Goal: Task Accomplishment & Management: Manage account settings

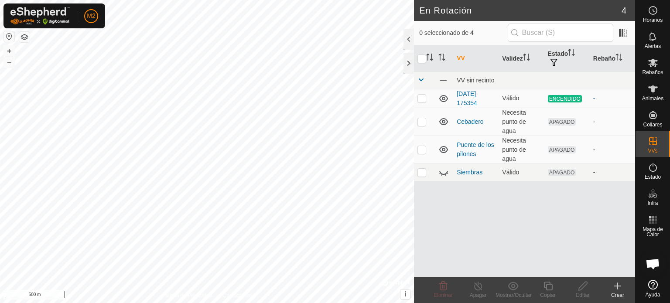
scroll to position [824, 0]
click at [421, 100] on p-checkbox at bounding box center [422, 98] width 9 height 7
checkbox input "true"
click at [478, 287] on icon at bounding box center [478, 286] width 11 height 10
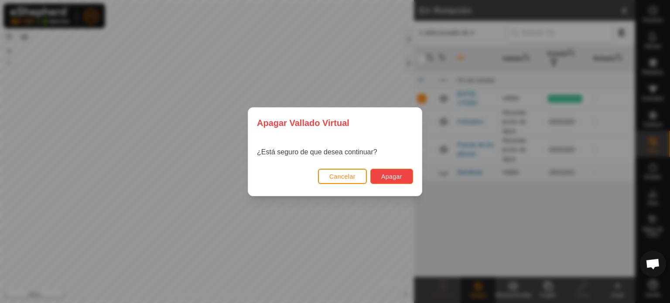
click at [410, 181] on button "Apagar" at bounding box center [392, 176] width 43 height 15
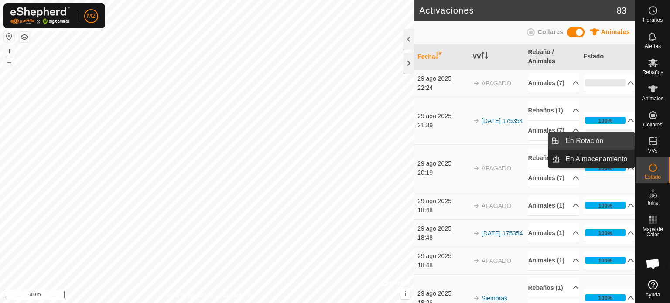
click at [624, 143] on link "En Rotación" at bounding box center [597, 140] width 75 height 17
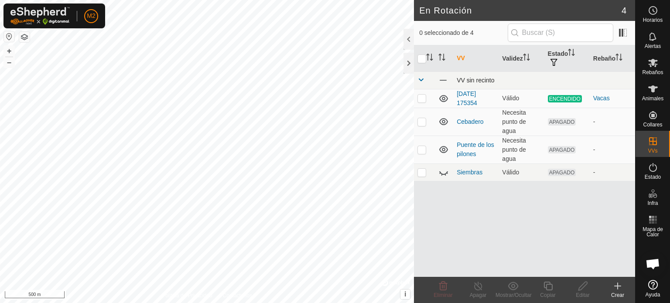
click at [416, 87] on td at bounding box center [424, 80] width 21 height 17
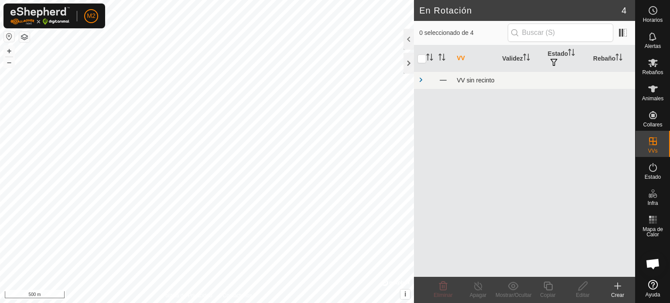
click at [421, 85] on td at bounding box center [424, 80] width 21 height 17
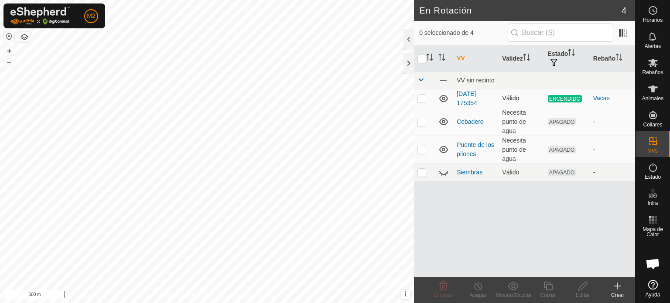
click at [419, 98] on p-checkbox at bounding box center [422, 98] width 9 height 7
checkbox input "true"
click at [420, 169] on p-checkbox at bounding box center [422, 172] width 9 height 7
checkbox input "true"
click at [447, 173] on icon at bounding box center [447, 173] width 1 height 1
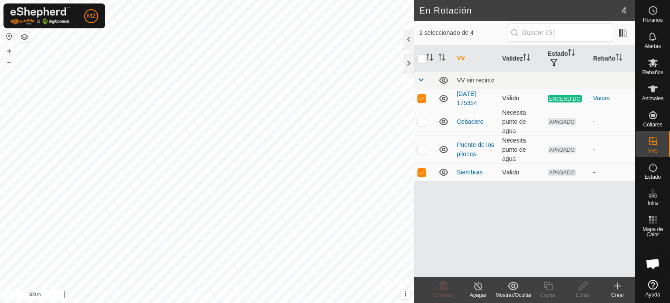
click at [423, 100] on p-checkbox at bounding box center [422, 98] width 9 height 7
checkbox input "false"
click at [577, 290] on edit-svg-icon at bounding box center [583, 286] width 35 height 10
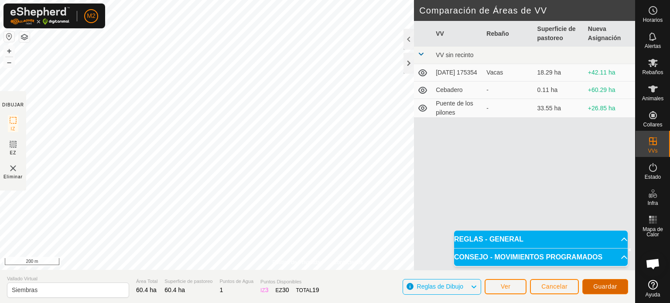
click at [595, 284] on span "Guardar" at bounding box center [606, 286] width 24 height 7
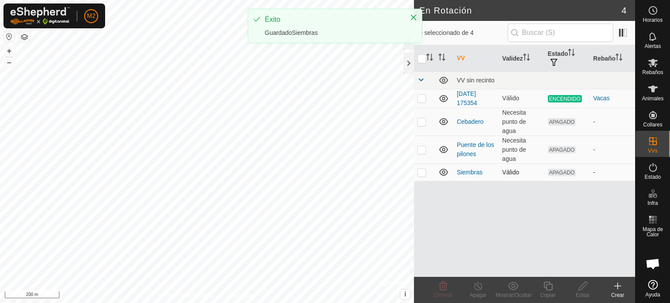
click at [424, 176] on td at bounding box center [424, 172] width 21 height 17
checkbox input "true"
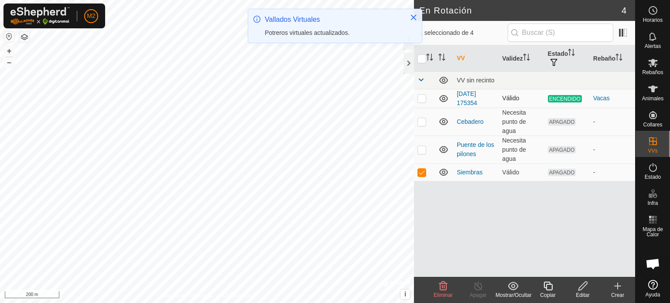
click at [419, 101] on p-checkbox at bounding box center [422, 98] width 9 height 7
checkbox input "true"
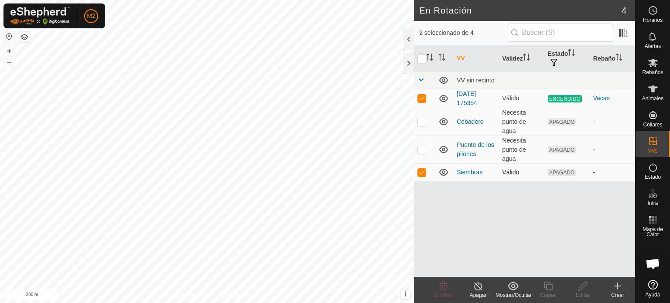
click at [422, 172] on p-checkbox at bounding box center [422, 172] width 9 height 7
checkbox input "false"
click at [477, 289] on icon at bounding box center [478, 286] width 11 height 10
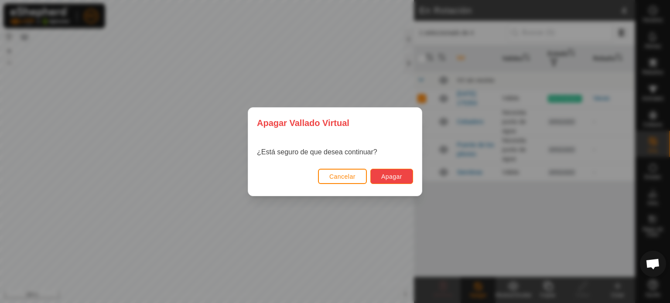
click at [388, 174] on span "Apagar" at bounding box center [391, 176] width 21 height 7
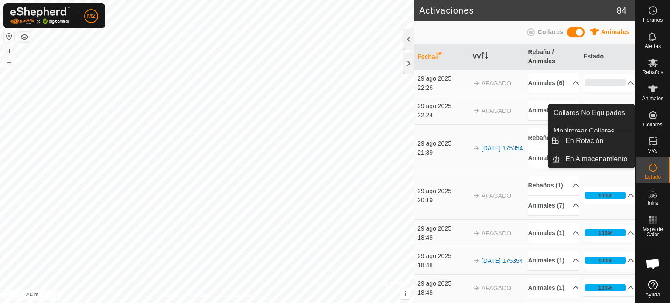
click at [653, 133] on div "VVs" at bounding box center [653, 144] width 34 height 26
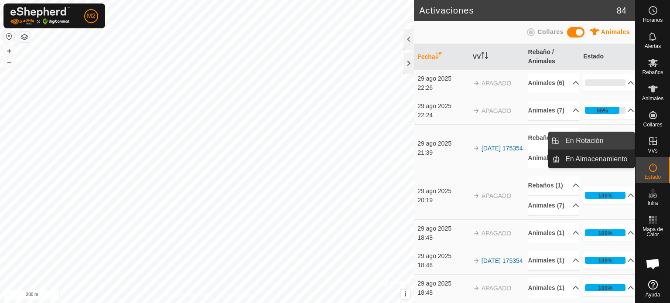
click at [625, 137] on link "En Rotación" at bounding box center [597, 140] width 75 height 17
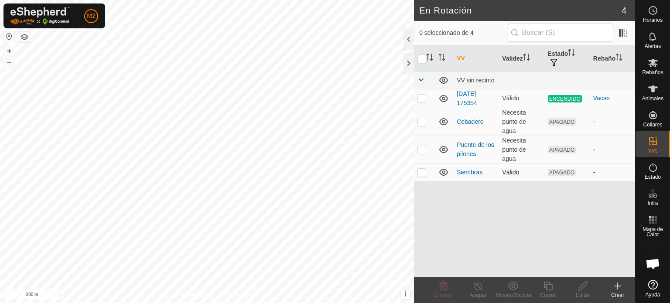
click at [421, 169] on p-checkbox at bounding box center [422, 172] width 9 height 7
checkbox input "true"
click at [429, 103] on td at bounding box center [424, 98] width 21 height 19
click at [419, 98] on p-checkbox at bounding box center [422, 98] width 9 height 7
checkbox input "false"
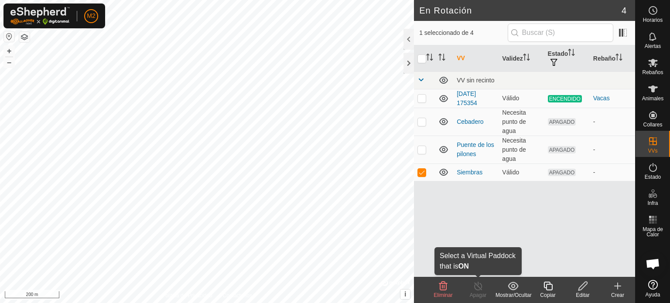
click at [477, 291] on icon at bounding box center [478, 286] width 11 height 10
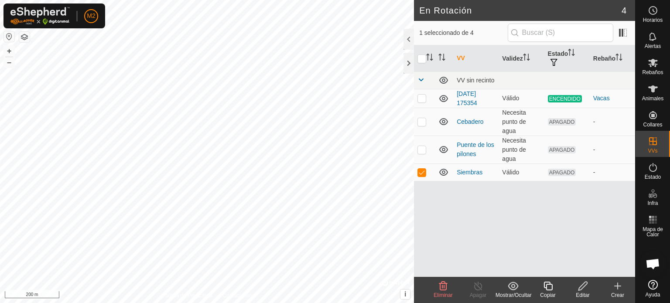
click at [477, 291] on icon at bounding box center [478, 286] width 11 height 10
click at [422, 175] on p-checkbox at bounding box center [422, 172] width 9 height 7
checkbox input "false"
click at [422, 102] on td at bounding box center [424, 98] width 21 height 19
checkbox input "true"
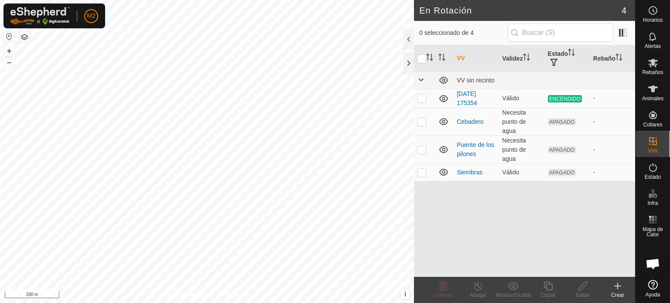
scroll to position [824, 0]
click at [564, 47] on th "Estado" at bounding box center [567, 58] width 45 height 27
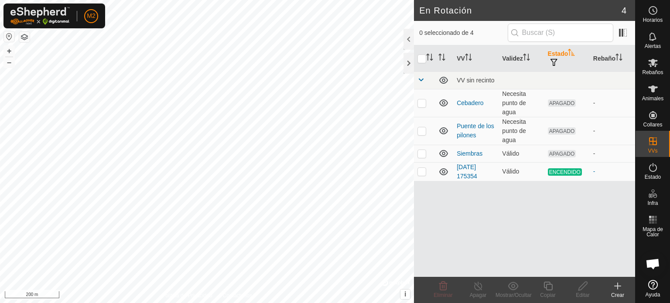
click at [564, 47] on th "Estado" at bounding box center [567, 58] width 45 height 27
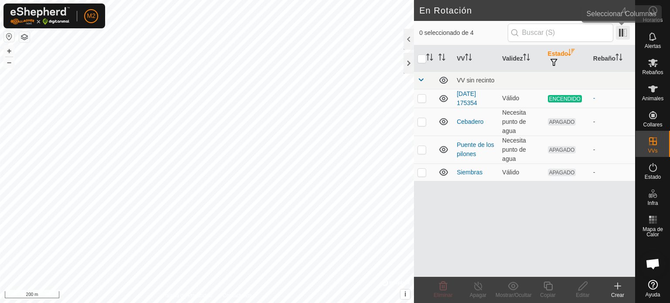
click at [628, 34] on span at bounding box center [623, 33] width 14 height 14
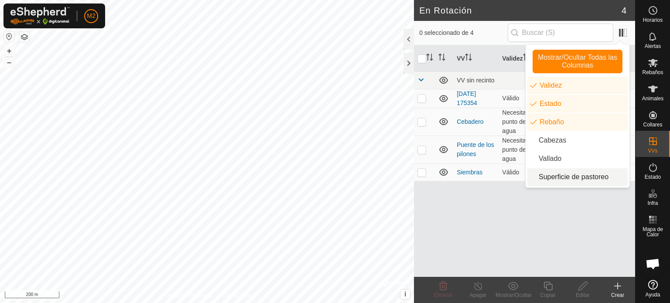
click at [543, 185] on li "Superficie de pastoreo" at bounding box center [578, 176] width 100 height 17
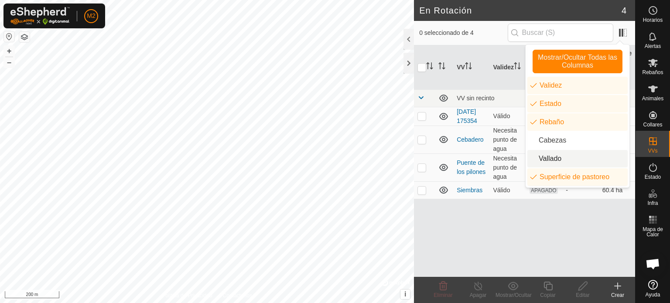
click at [548, 158] on li "Vallado" at bounding box center [578, 158] width 100 height 17
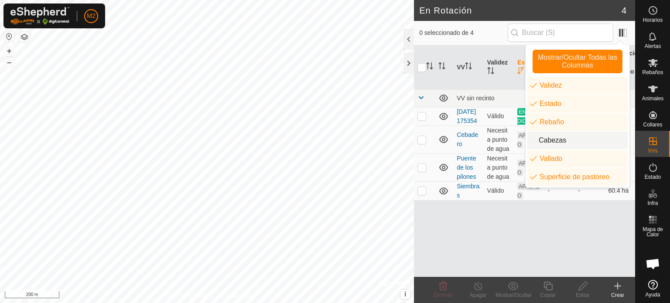
click at [549, 131] on ul "Validez Estado Rebaño Cabezas Vallado Superficie de pastoreo" at bounding box center [578, 131] width 100 height 109
click at [544, 142] on li "Cabezas" at bounding box center [578, 140] width 100 height 17
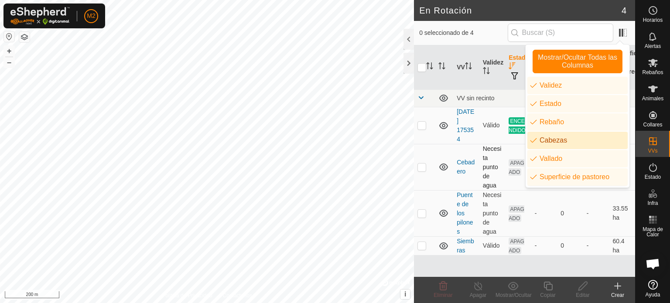
click at [451, 144] on td at bounding box center [444, 167] width 18 height 46
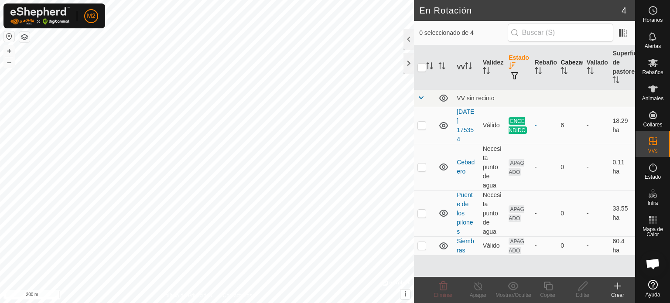
click at [565, 65] on th "Cabezas" at bounding box center [570, 67] width 26 height 45
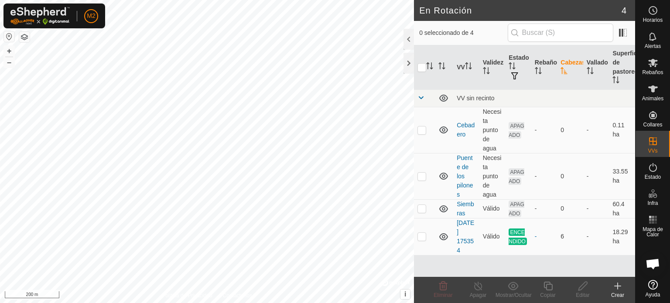
click at [565, 65] on th "Cabezas" at bounding box center [570, 67] width 26 height 45
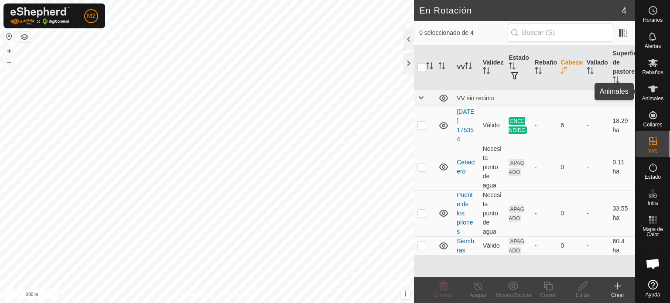
click at [647, 93] on es-animals-svg-icon at bounding box center [654, 89] width 16 height 14
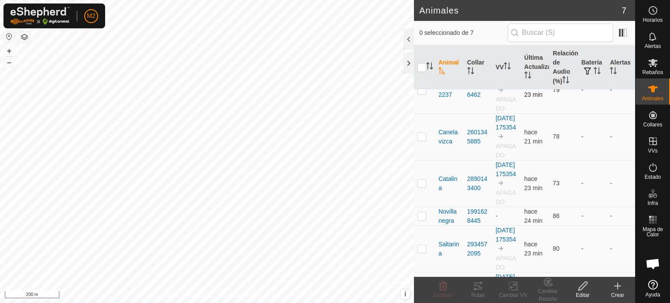
scroll to position [70, 0]
click at [625, 37] on span at bounding box center [623, 33] width 14 height 14
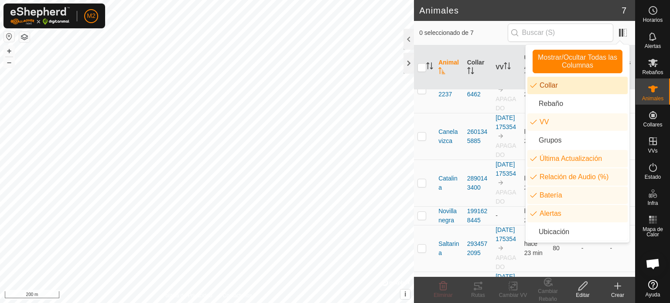
click at [561, 93] on li "Collar" at bounding box center [578, 85] width 100 height 17
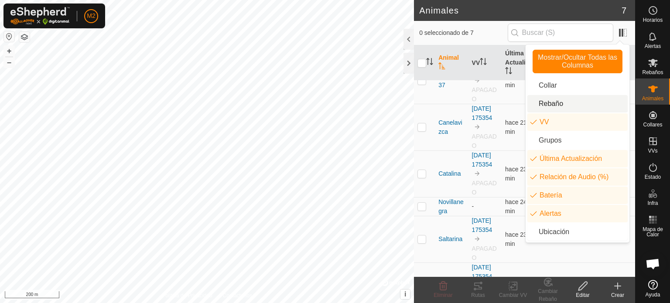
click at [560, 96] on li "Rebaño" at bounding box center [578, 103] width 100 height 17
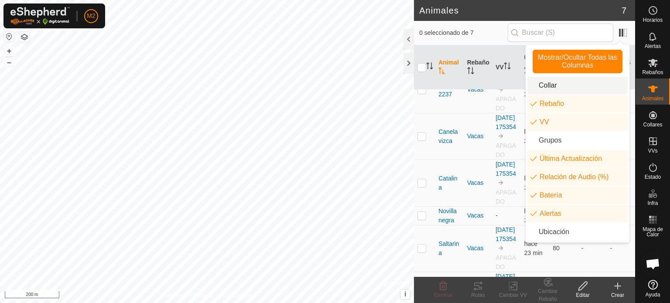
click at [560, 89] on li "Collar" at bounding box center [578, 85] width 100 height 17
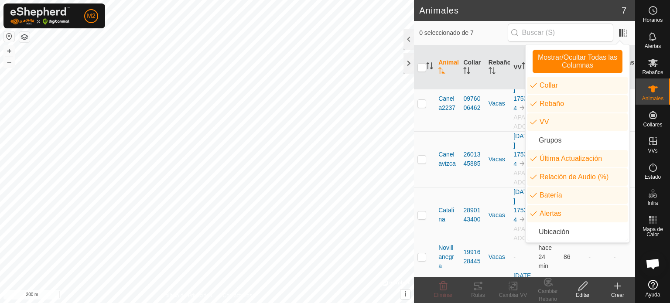
click at [473, 145] on td "2601345885" at bounding box center [472, 159] width 25 height 56
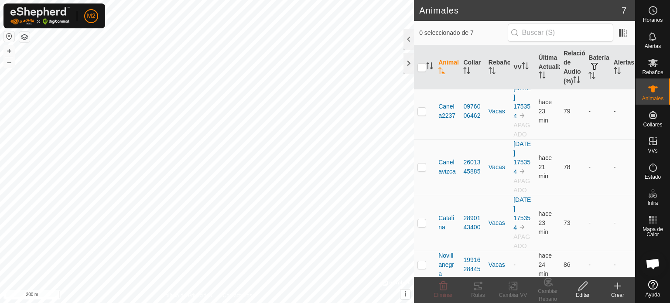
scroll to position [0, 0]
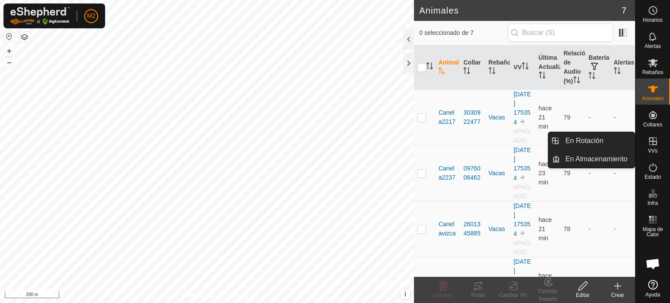
drag, startPoint x: 658, startPoint y: 132, endPoint x: 658, endPoint y: 144, distance: 11.8
click at [658, 144] on icon at bounding box center [653, 141] width 10 height 10
click at [629, 144] on link "En Rotación" at bounding box center [597, 140] width 75 height 17
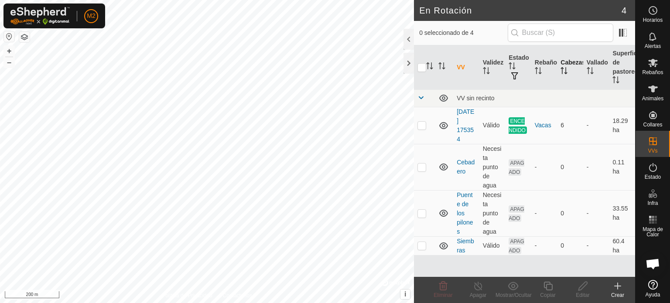
click at [564, 71] on icon "Activar para ordenar" at bounding box center [564, 70] width 7 height 7
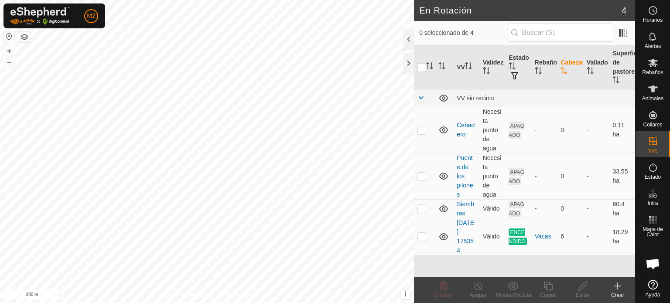
click at [564, 71] on icon "Activar para ordenar" at bounding box center [564, 70] width 7 height 7
